Goal: Complete application form

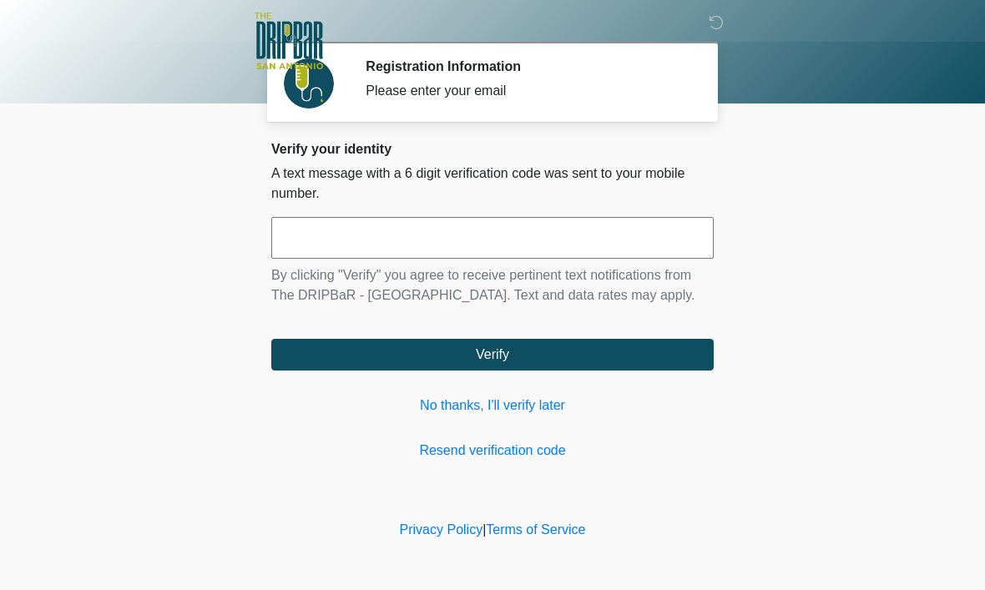
scroll to position [1, 0]
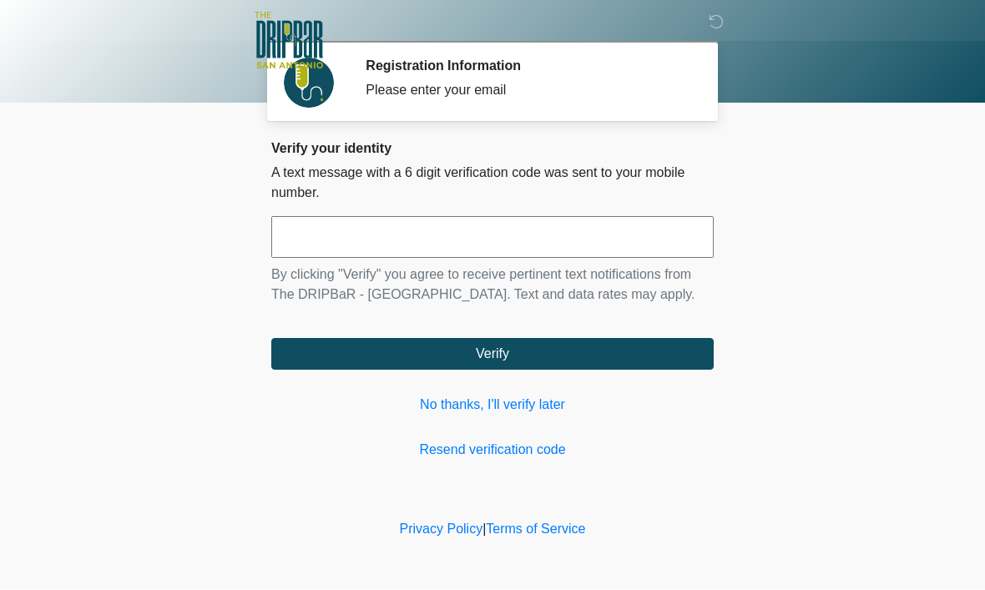
click at [651, 235] on input "text" at bounding box center [492, 238] width 443 height 42
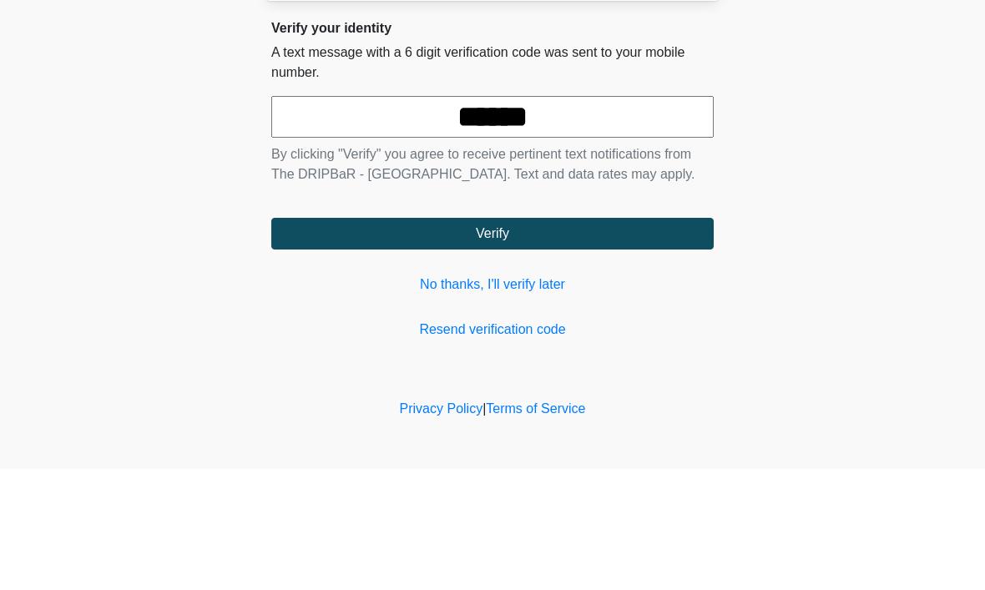
type input "******"
click at [910, 149] on body "‎ ‎ ‎ ‎ Registration Information Please enter your email Please connect to Wi-F…" at bounding box center [492, 295] width 985 height 590
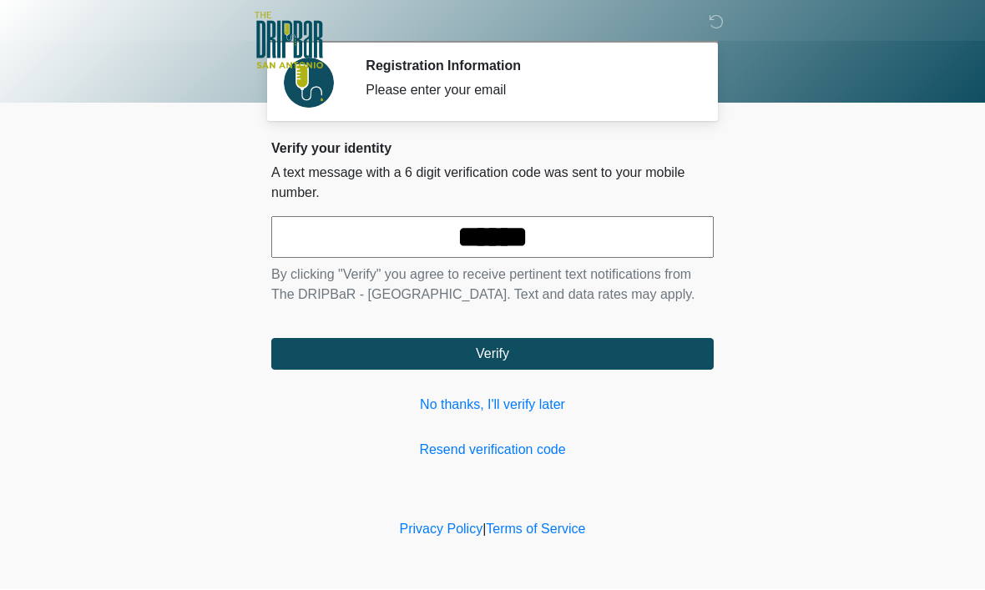
click at [680, 367] on button "Verify" at bounding box center [492, 355] width 443 height 32
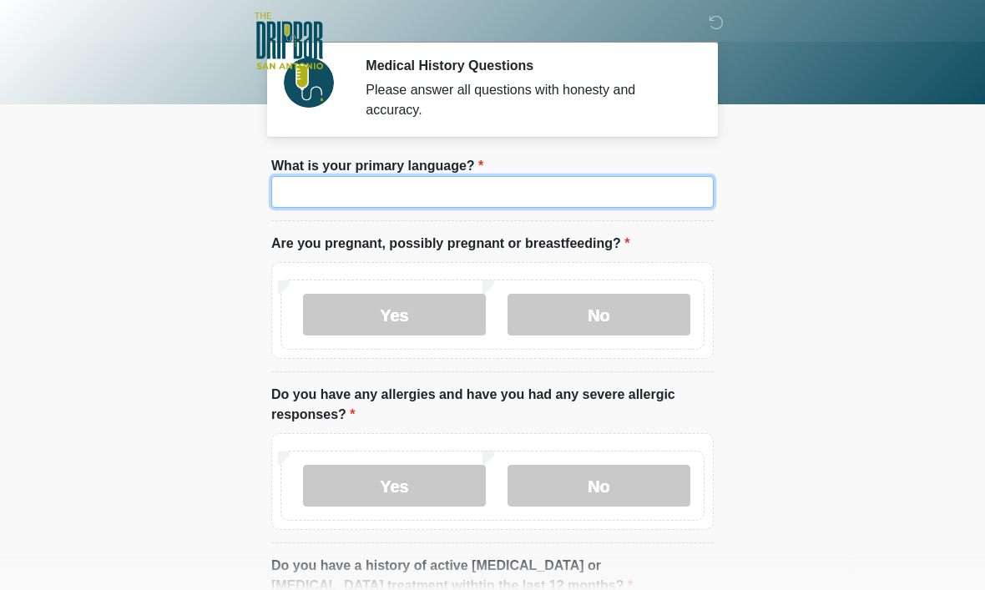
click at [671, 195] on input "What is your primary language?" at bounding box center [492, 192] width 443 height 32
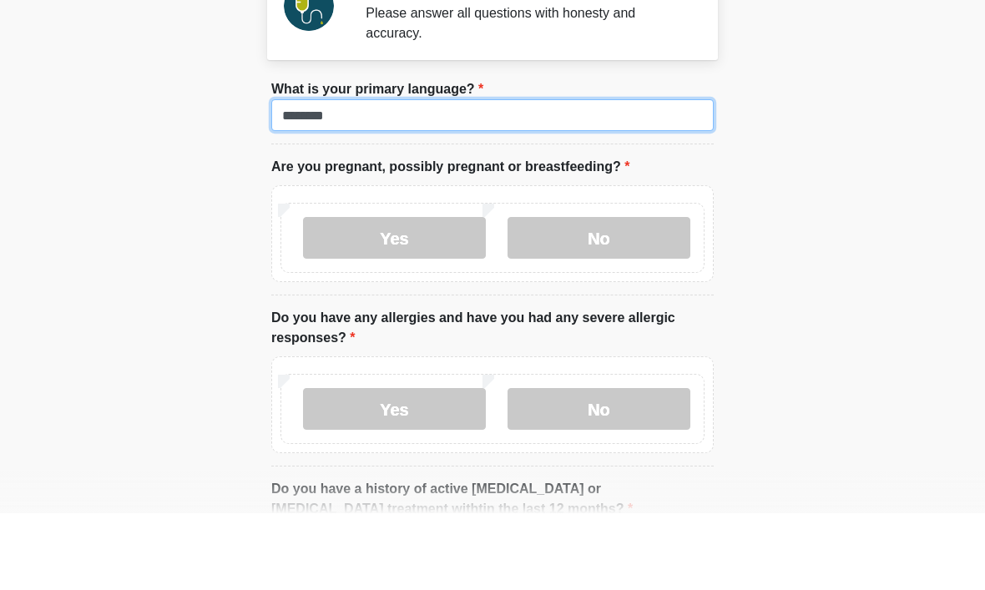
type input "*******"
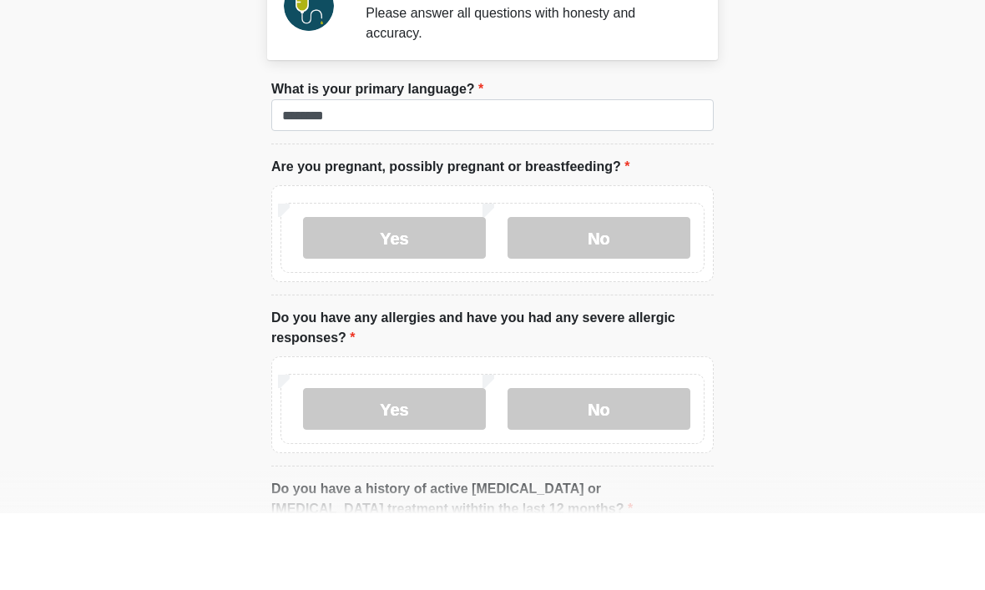
click at [859, 149] on body "‎ ‎ ‎ ‎ Medical History Questions Please answer all questions with honesty and …" at bounding box center [492, 294] width 985 height 590
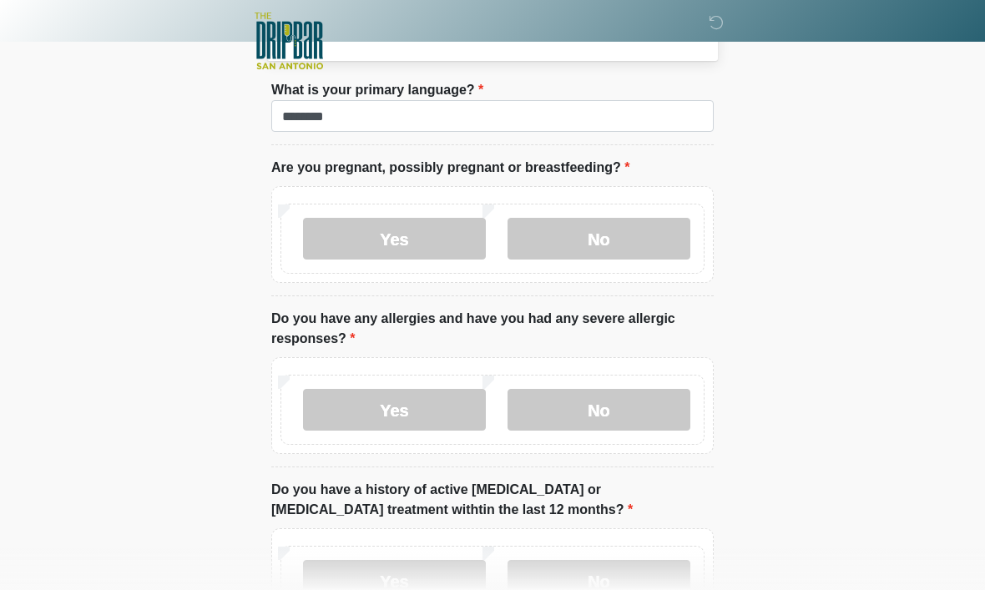
click at [658, 237] on label "No" at bounding box center [599, 239] width 183 height 42
click at [666, 409] on label "No" at bounding box center [599, 410] width 183 height 42
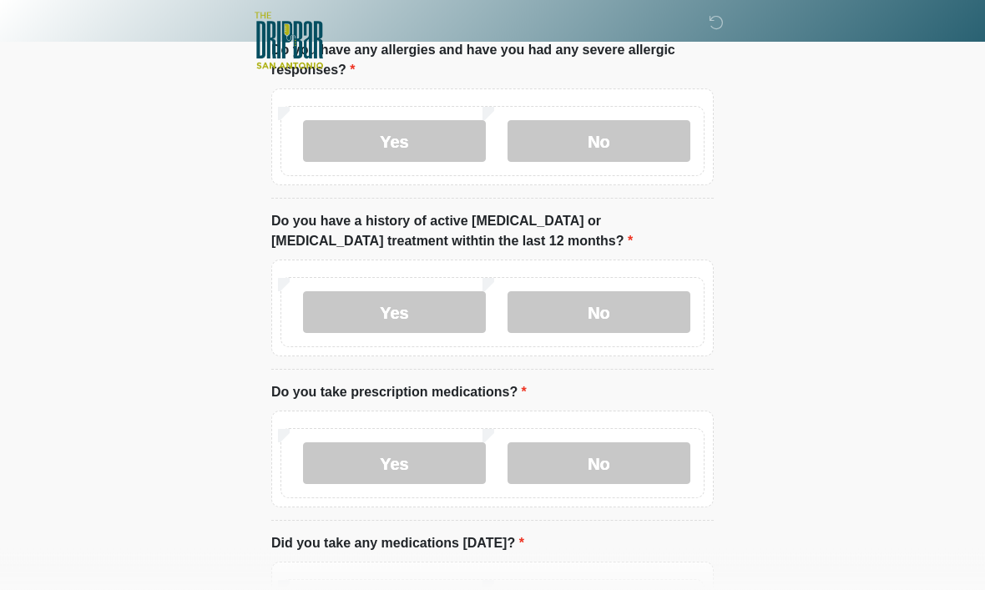
scroll to position [351, 0]
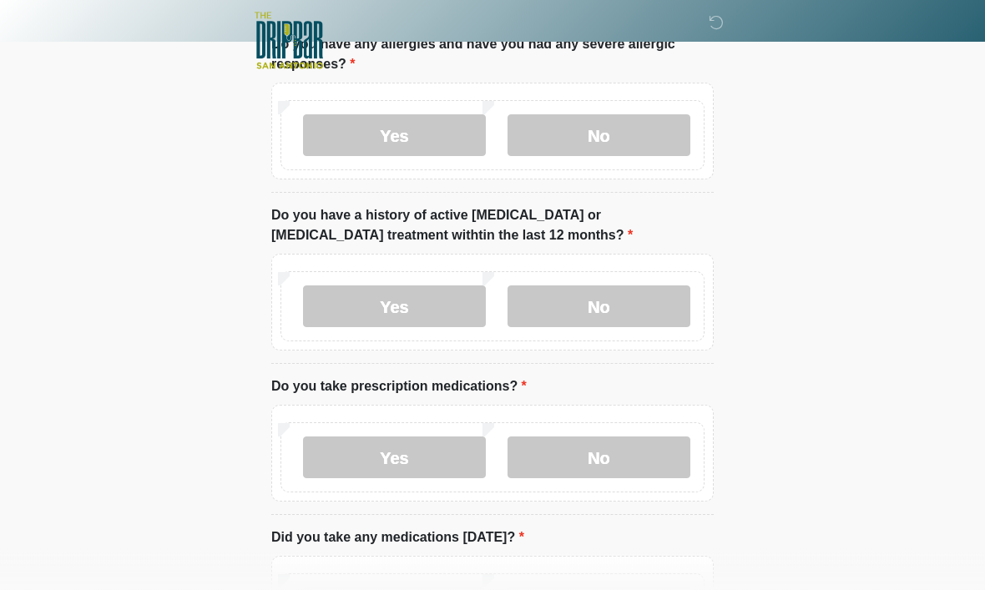
click at [659, 301] on label "No" at bounding box center [599, 307] width 183 height 42
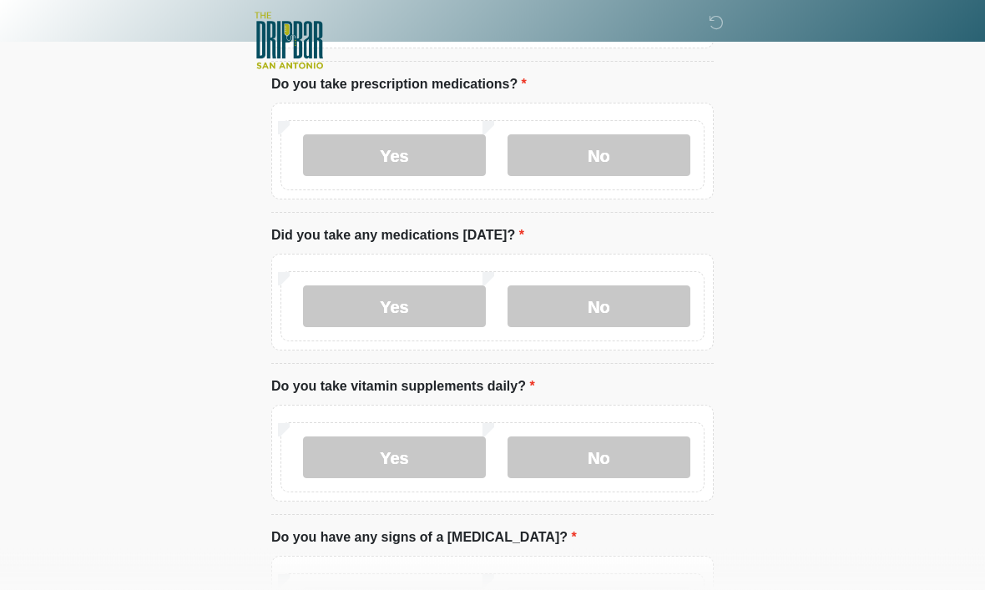
scroll to position [651, 0]
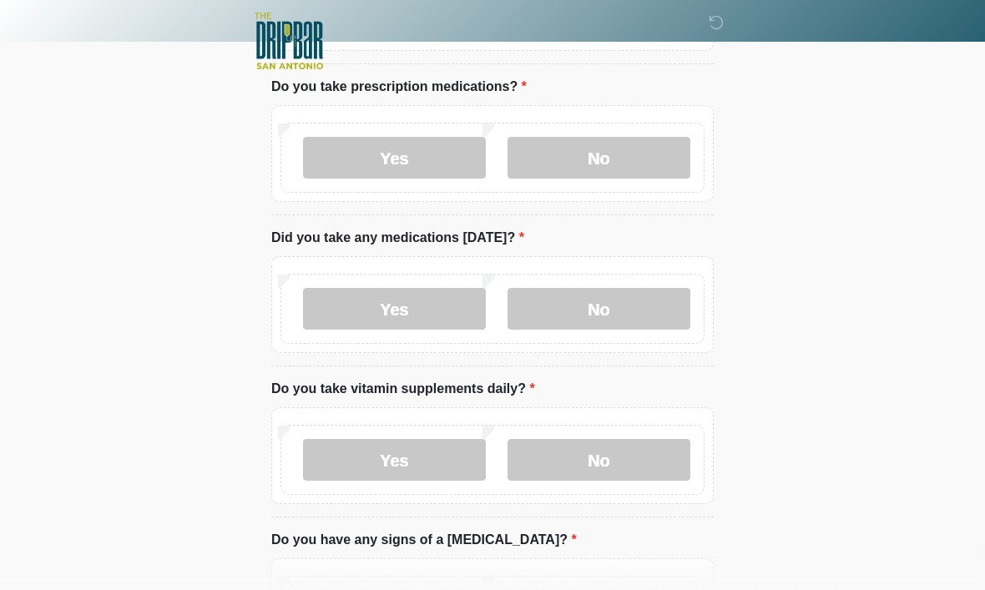
click at [670, 155] on label "No" at bounding box center [599, 158] width 183 height 42
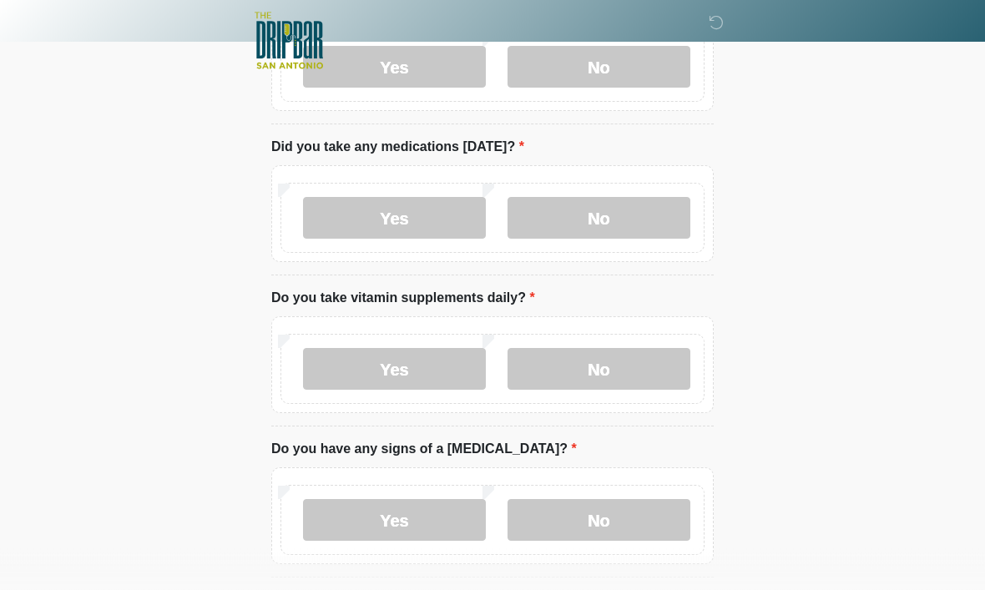
scroll to position [742, 0]
click at [651, 212] on label "No" at bounding box center [599, 218] width 183 height 42
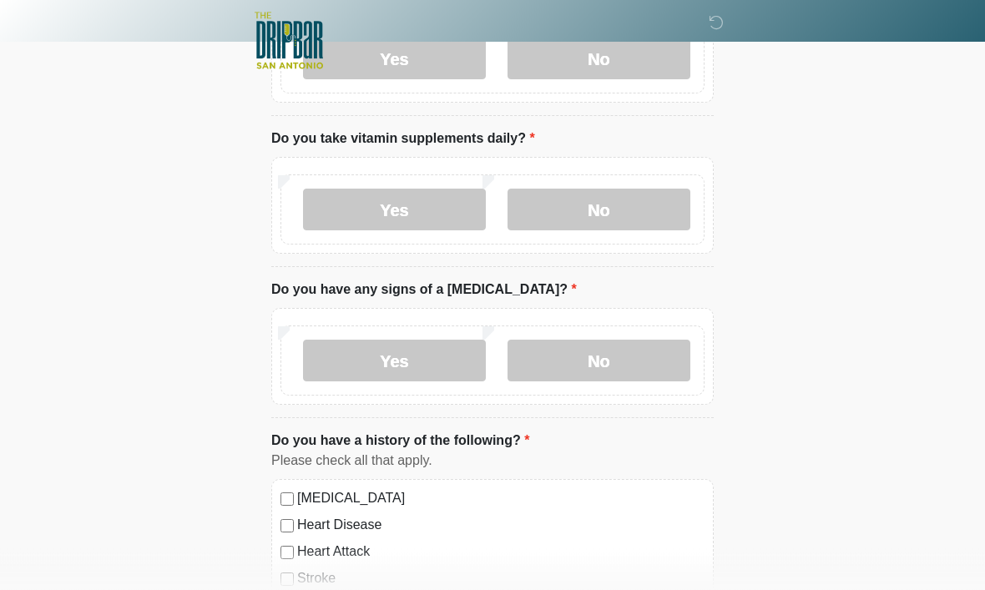
click at [453, 205] on label "Yes" at bounding box center [394, 211] width 183 height 42
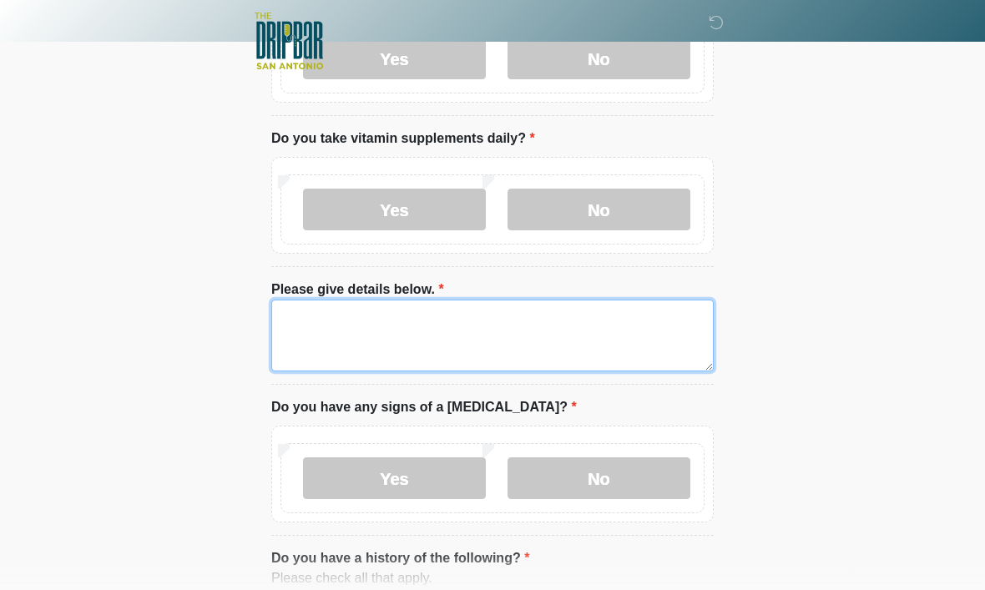
click at [673, 323] on textarea "Please give details below." at bounding box center [492, 336] width 443 height 72
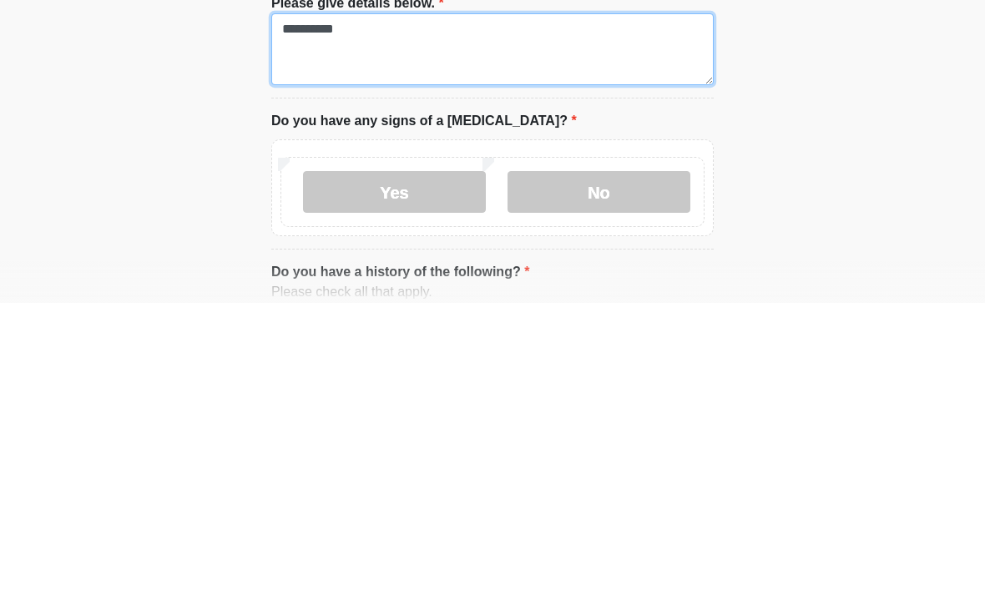
type textarea "*********"
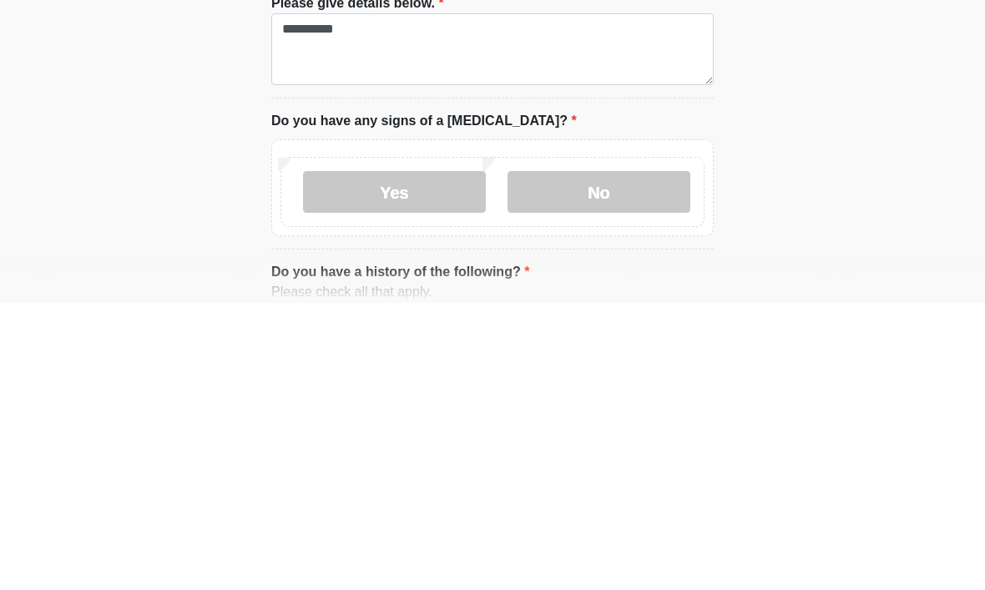
click at [666, 459] on label "No" at bounding box center [599, 480] width 183 height 42
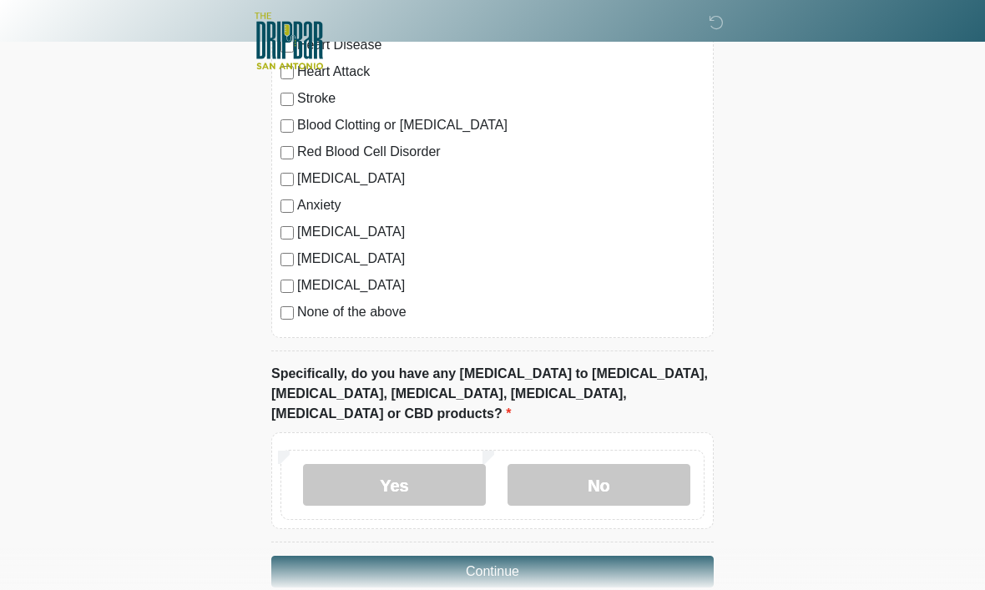
scroll to position [1507, 0]
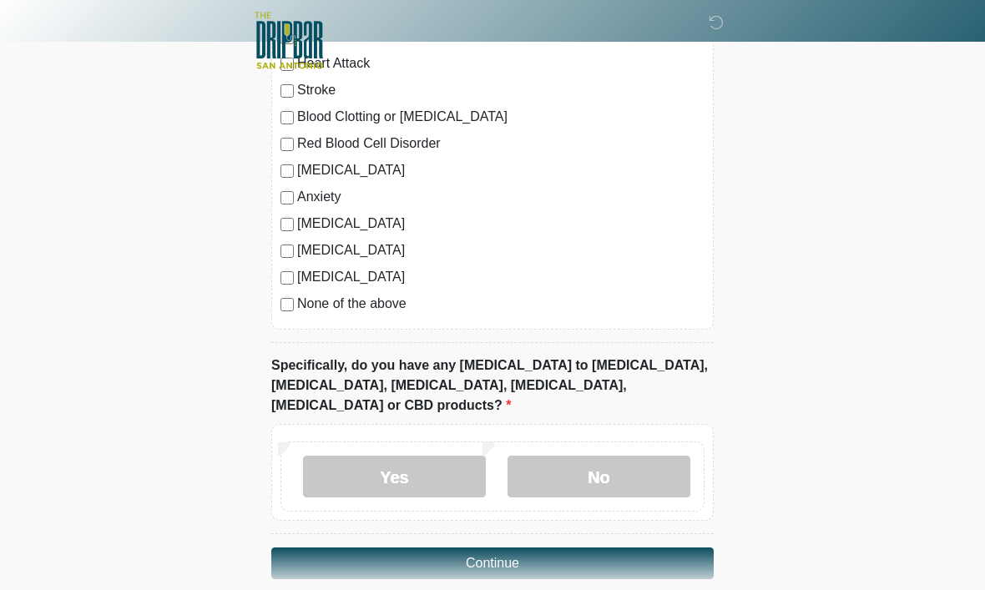
click at [657, 457] on label "No" at bounding box center [599, 478] width 183 height 42
click at [690, 549] on button "Continue" at bounding box center [492, 565] width 443 height 32
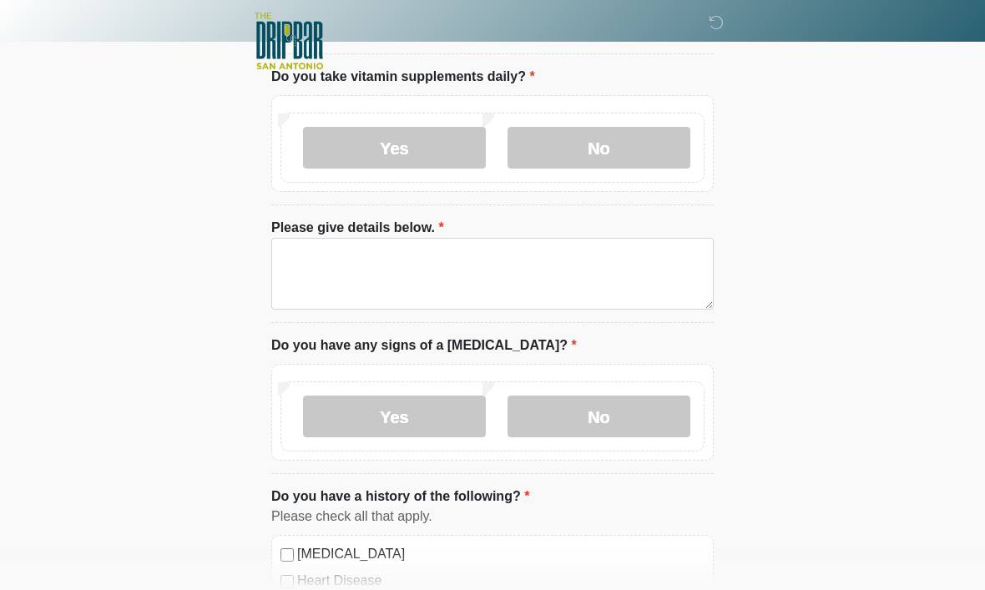
scroll to position [0, 0]
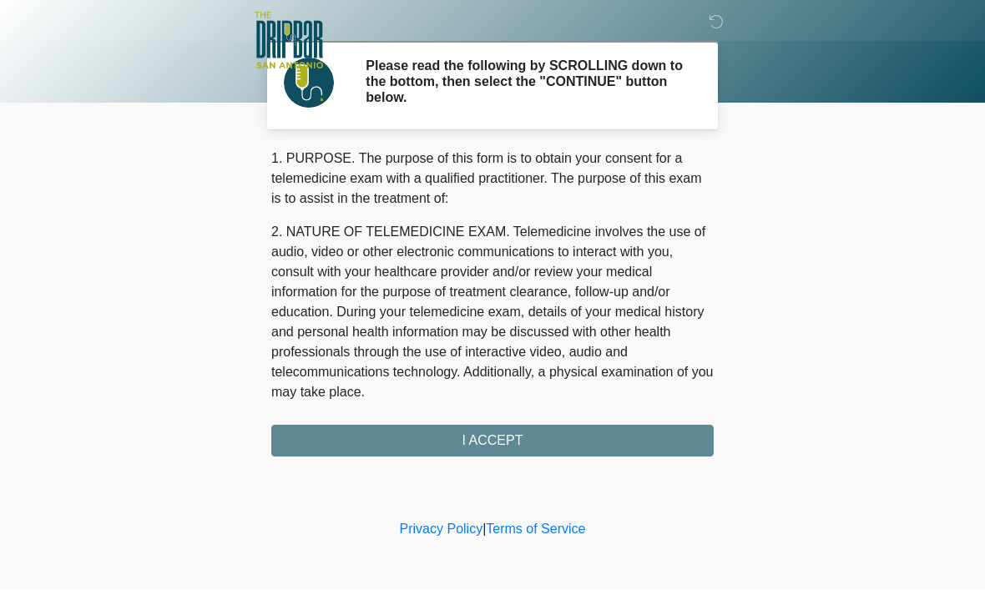
click at [667, 437] on div "1. PURPOSE. The purpose of this form is to obtain your consent for a telemedici…" at bounding box center [492, 303] width 443 height 308
click at [585, 439] on div "1. PURPOSE. The purpose of this form is to obtain your consent for a telemedici…" at bounding box center [492, 303] width 443 height 308
click at [504, 436] on div "1. PURPOSE. The purpose of this form is to obtain your consent for a telemedici…" at bounding box center [492, 303] width 443 height 308
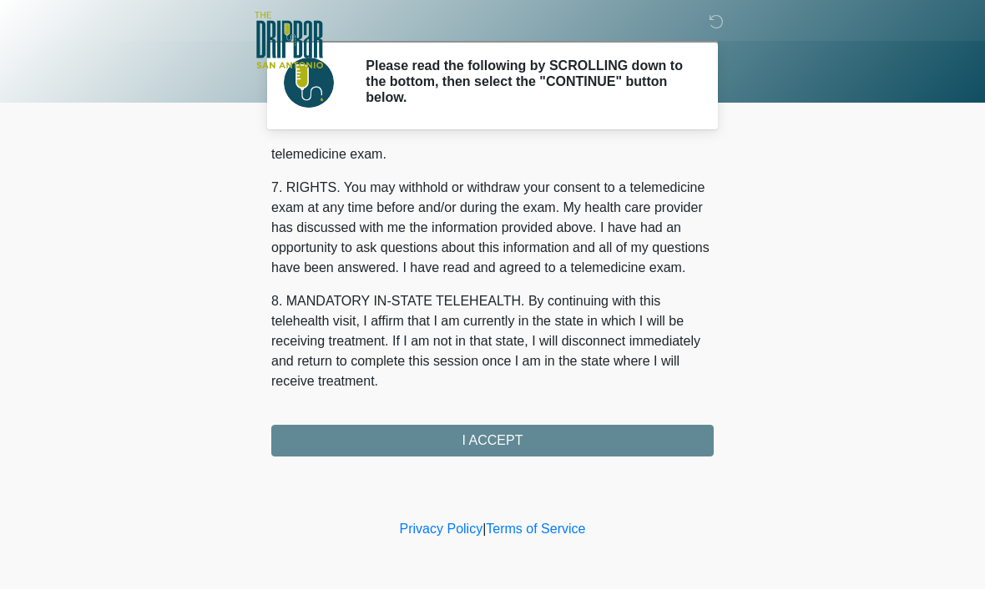
scroll to position [752, 0]
click at [651, 435] on button "I ACCEPT" at bounding box center [492, 442] width 443 height 32
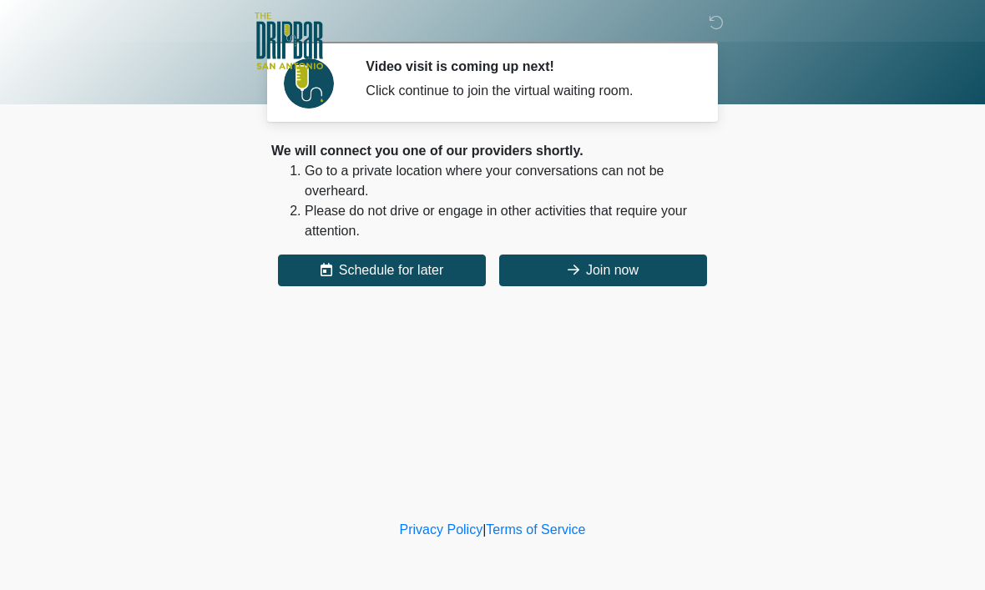
click at [561, 264] on button "Join now" at bounding box center [603, 271] width 208 height 32
